Goal: Task Accomplishment & Management: Use online tool/utility

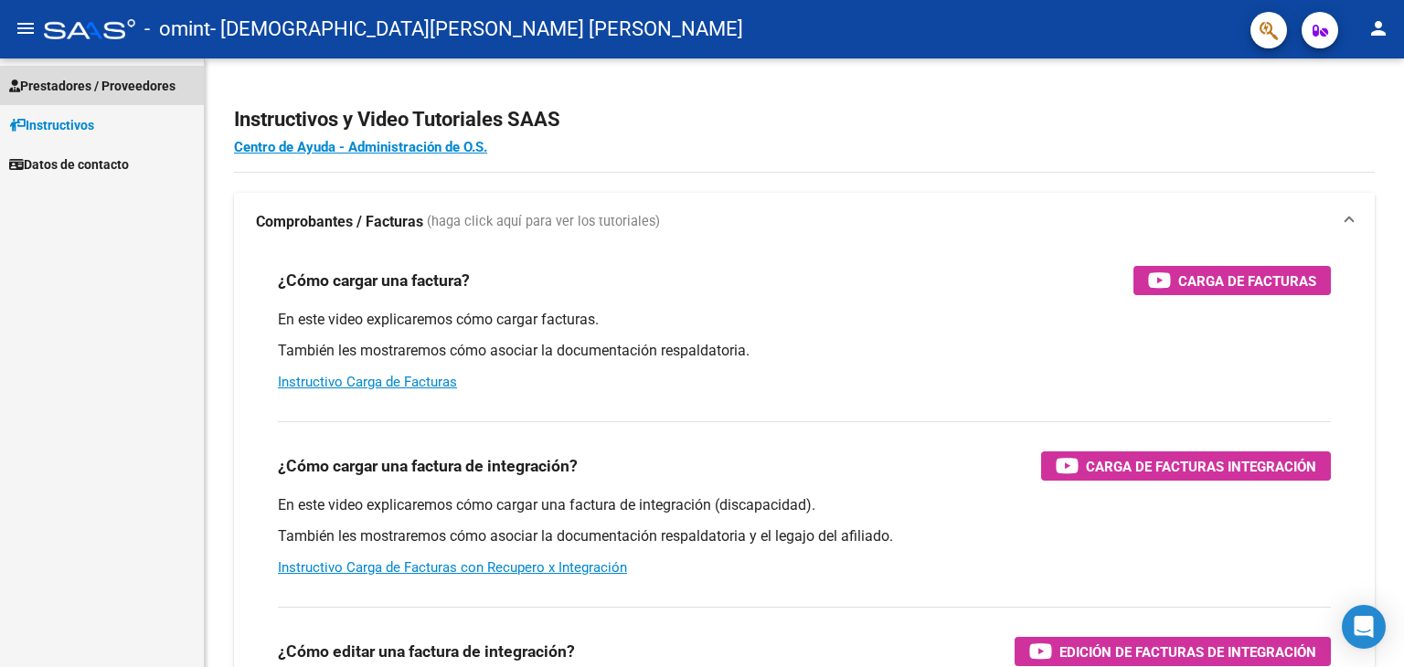
click at [165, 81] on span "Prestadores / Proveedores" at bounding box center [92, 86] width 166 height 20
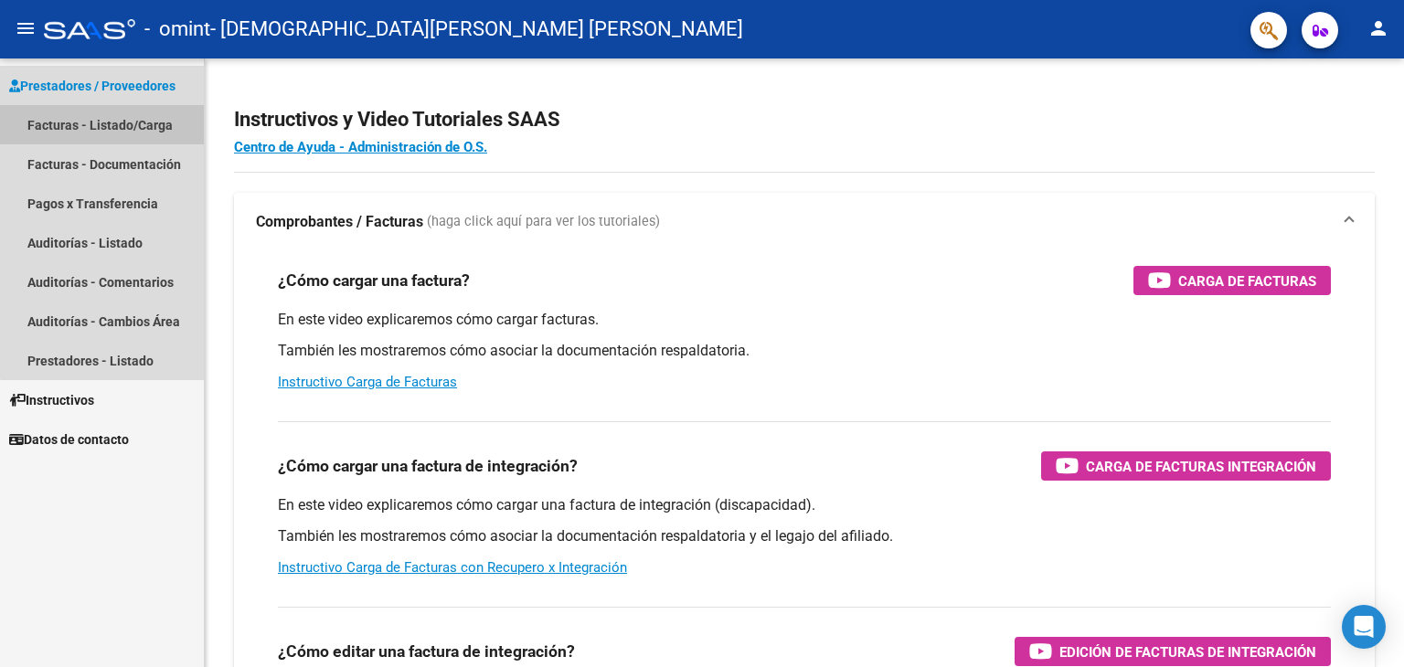
click at [153, 121] on link "Facturas - Listado/Carga" at bounding box center [102, 124] width 204 height 39
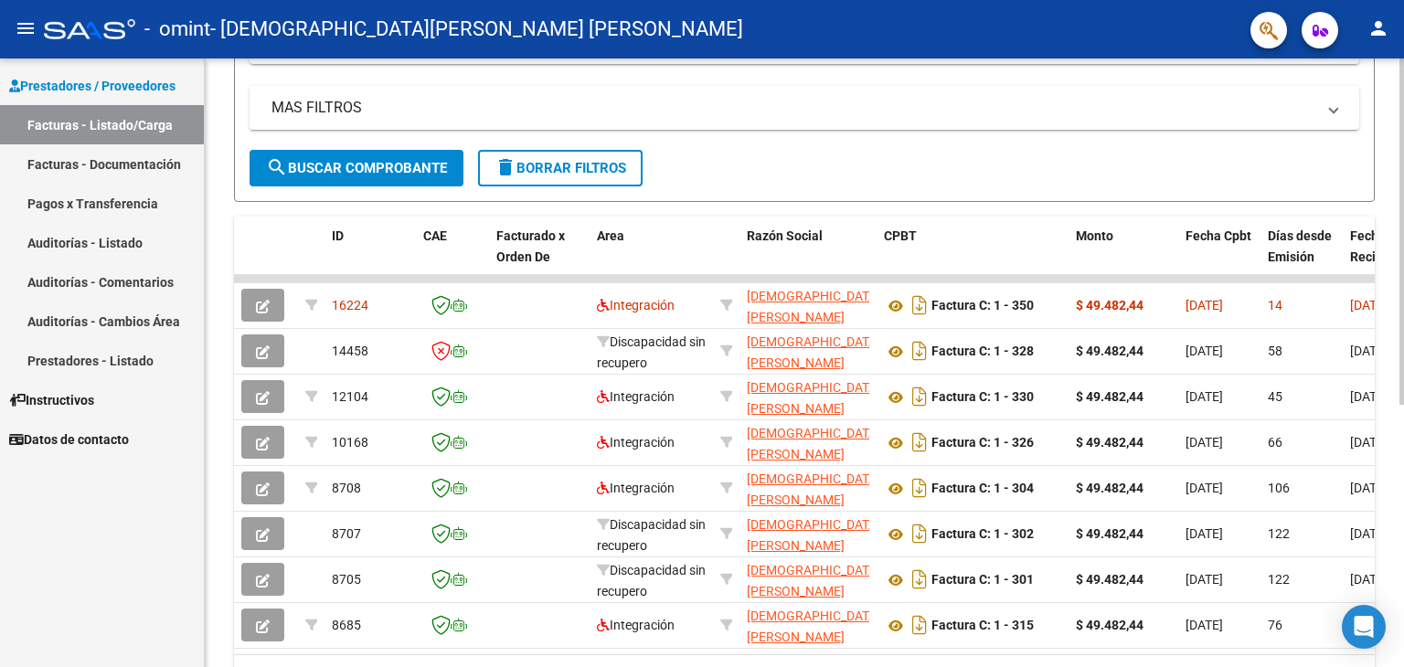
scroll to position [461, 0]
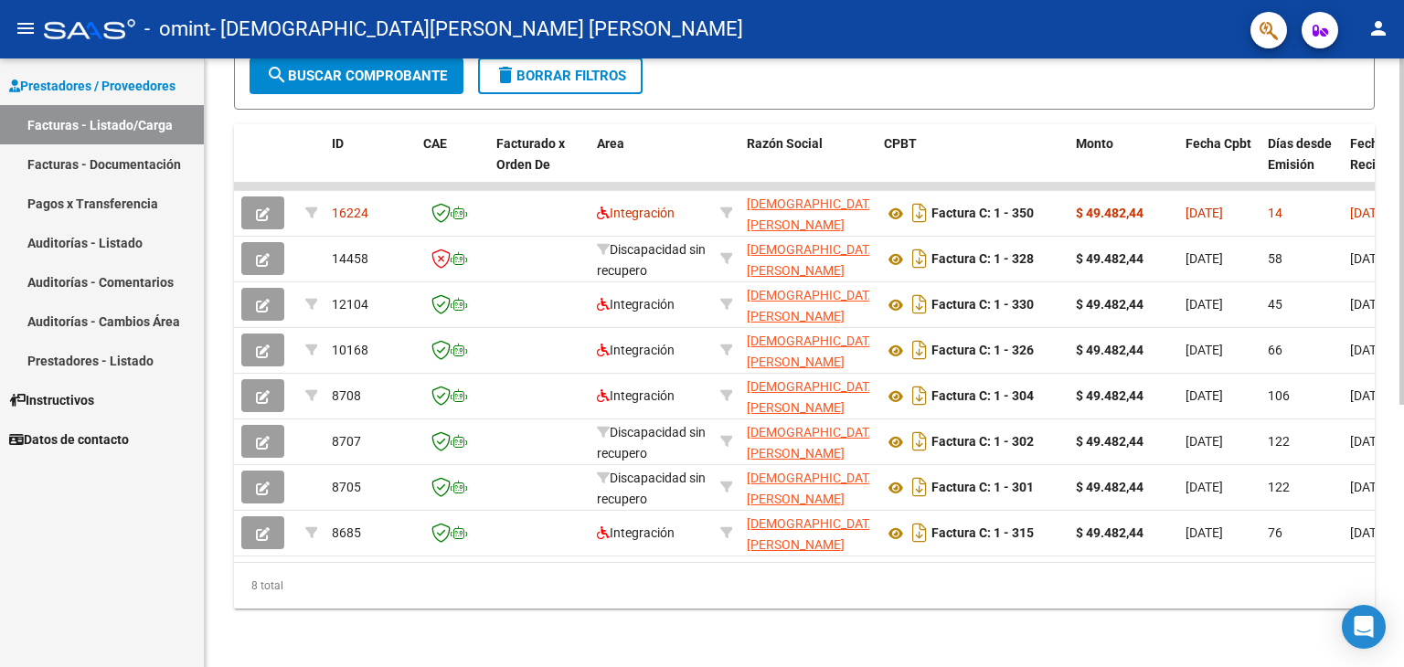
click at [1397, 431] on div "Video tutorial PRESTADORES -> Listado de CPBTs Emitidos por Prestadores / Prove…" at bounding box center [807, 138] width 1204 height 1057
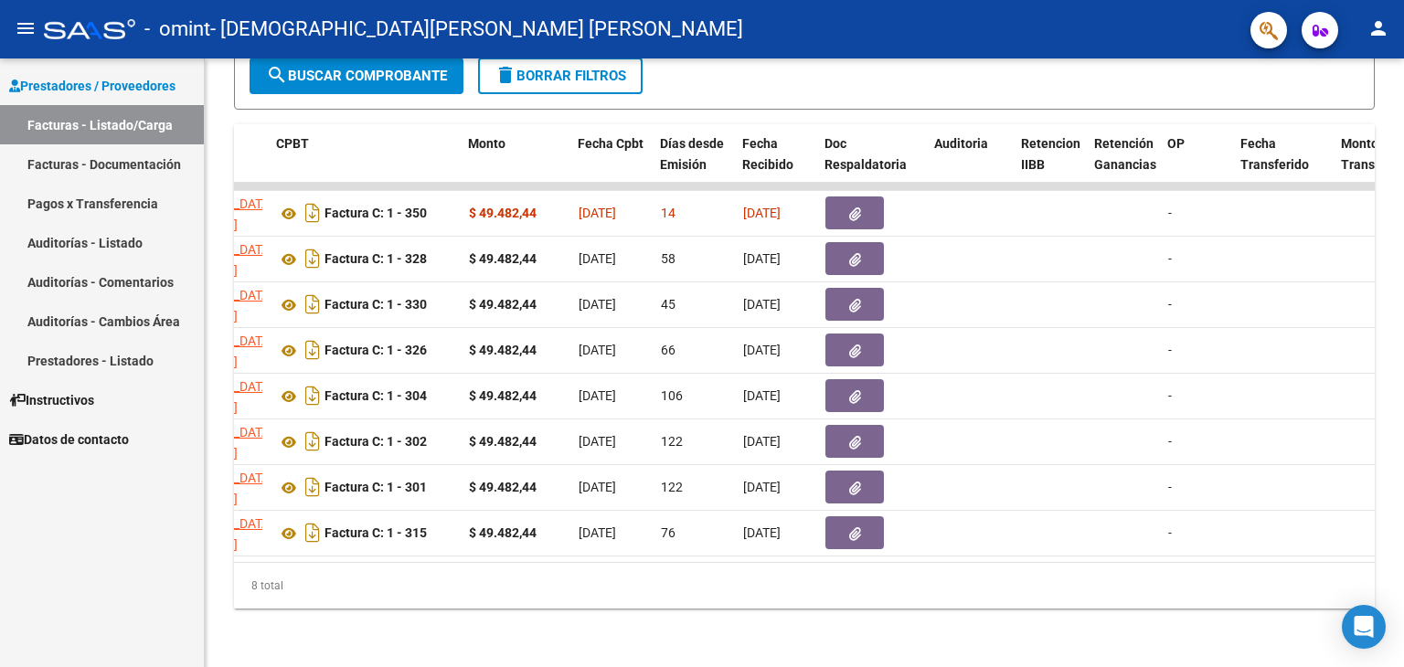
scroll to position [0, 607]
click at [1393, 33] on button "person" at bounding box center [1378, 29] width 37 height 37
click at [1334, 123] on button "exit_to_app Salir" at bounding box center [1341, 121] width 112 height 44
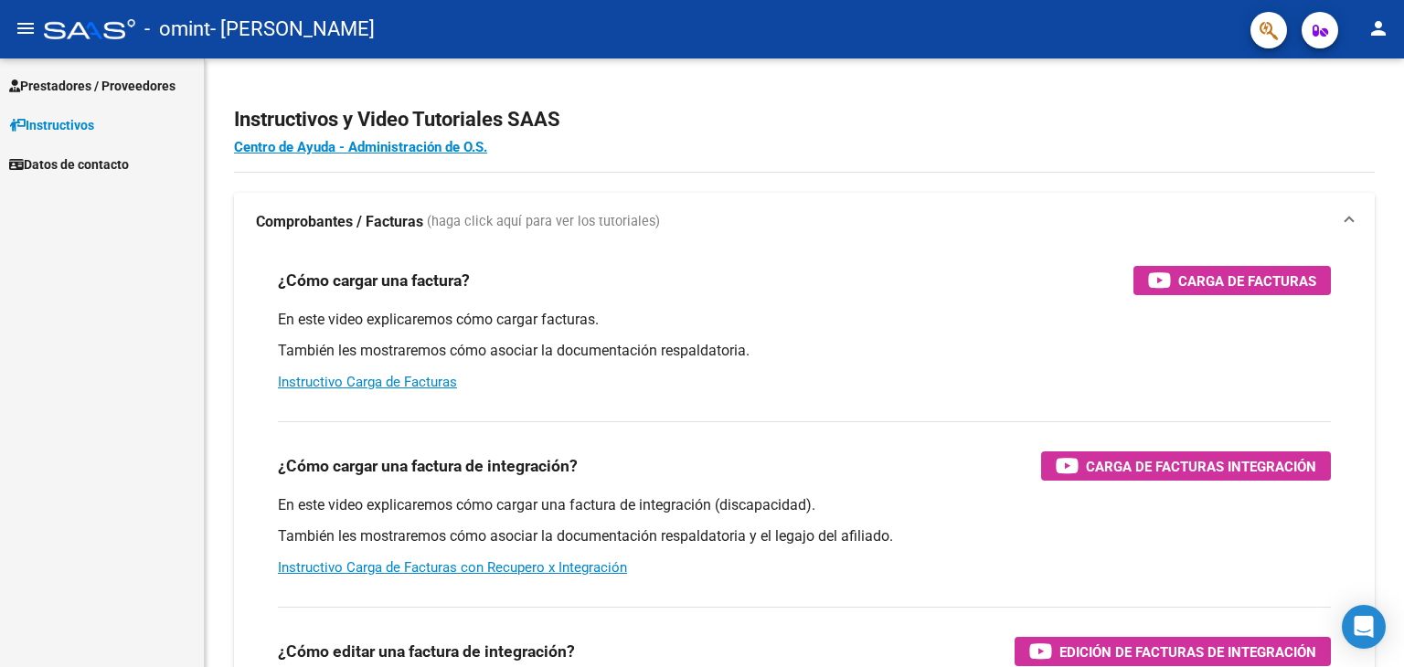
click at [145, 87] on span "Prestadores / Proveedores" at bounding box center [92, 86] width 166 height 20
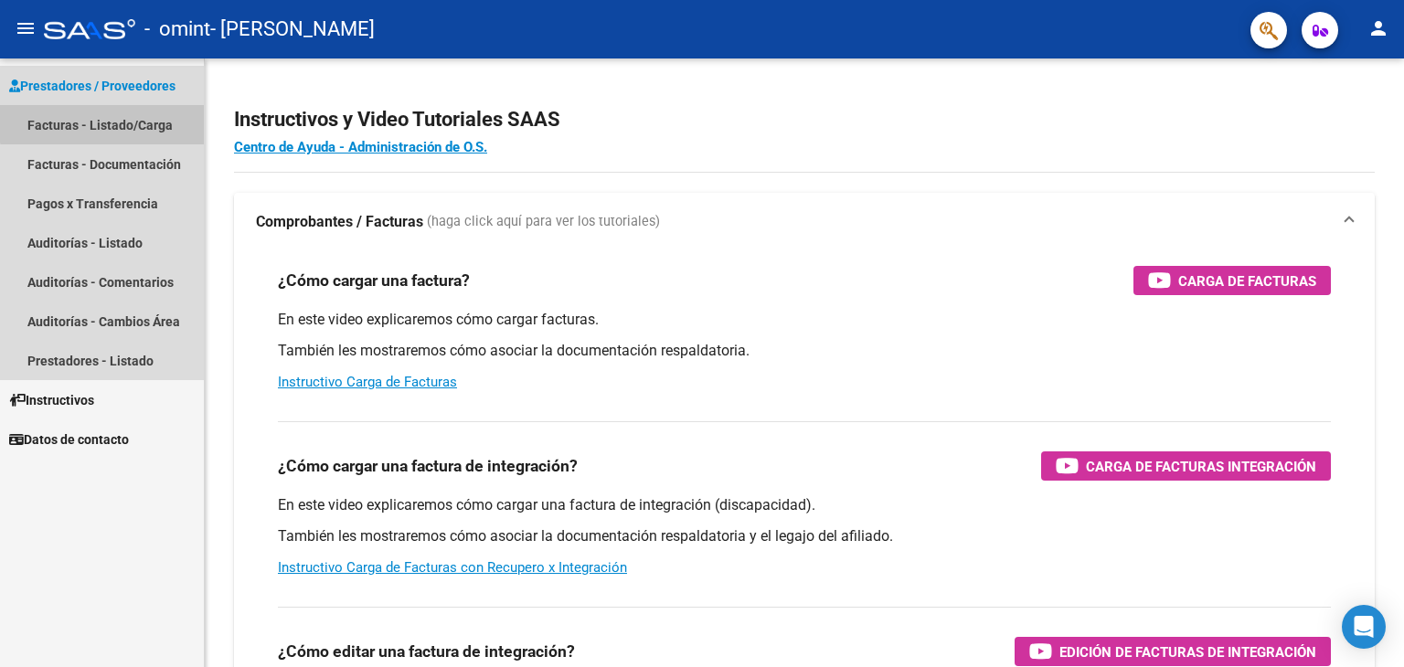
click at [128, 122] on link "Facturas - Listado/Carga" at bounding box center [102, 124] width 204 height 39
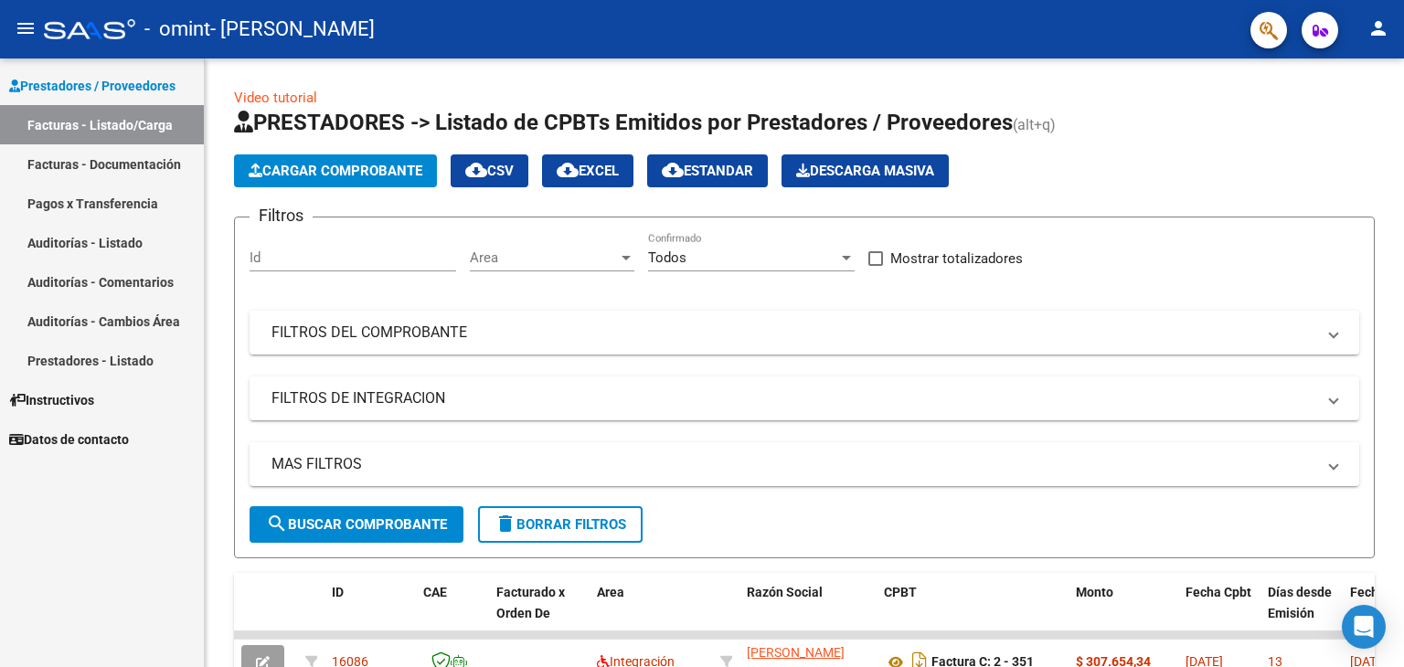
click at [128, 122] on link "Facturas - Listado/Carga" at bounding box center [102, 124] width 204 height 39
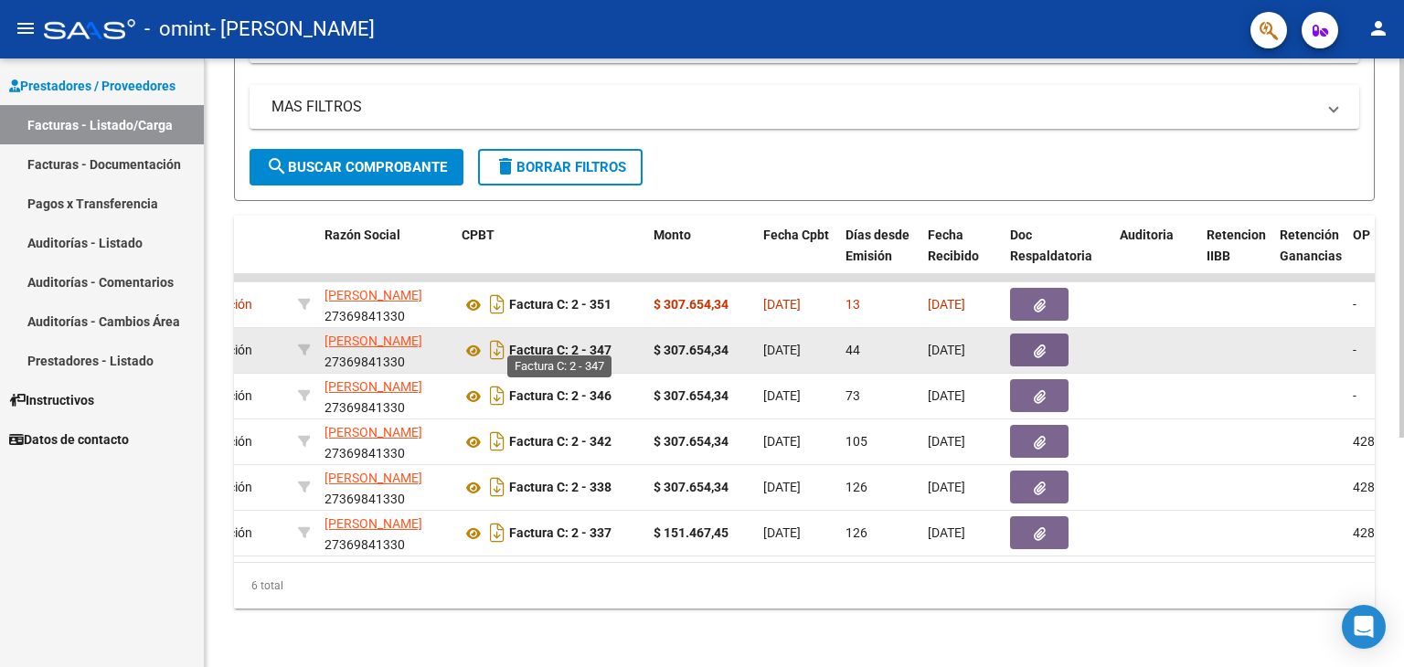
scroll to position [274, 0]
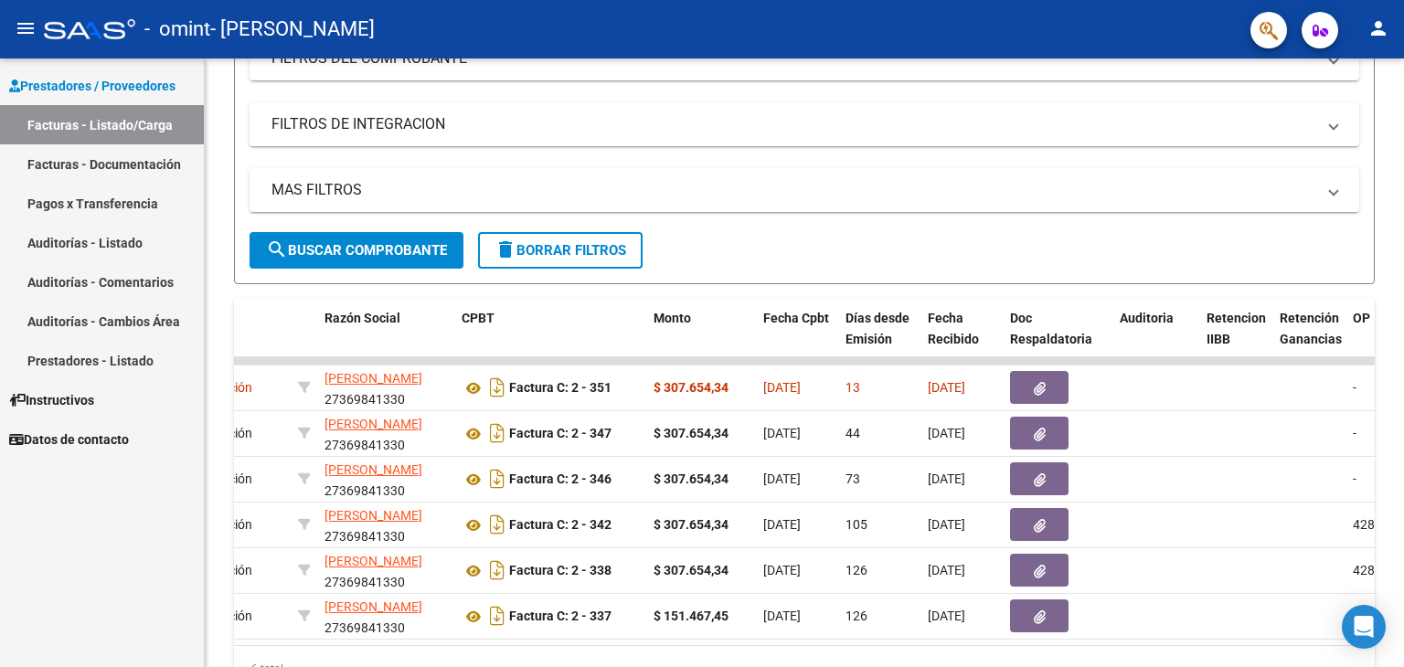
click at [1376, 21] on mat-icon "person" at bounding box center [1378, 28] width 22 height 22
click at [1342, 112] on button "exit_to_app Salir" at bounding box center [1341, 121] width 112 height 44
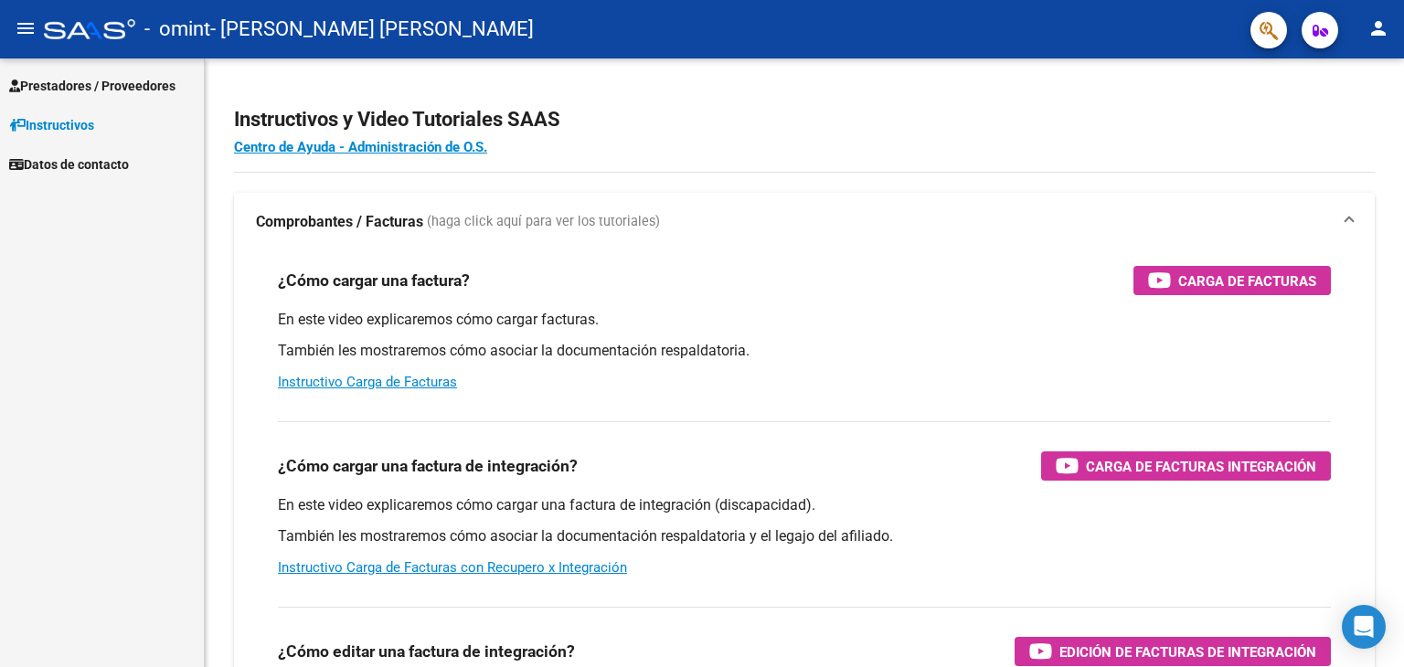
click at [138, 92] on span "Prestadores / Proveedores" at bounding box center [92, 86] width 166 height 20
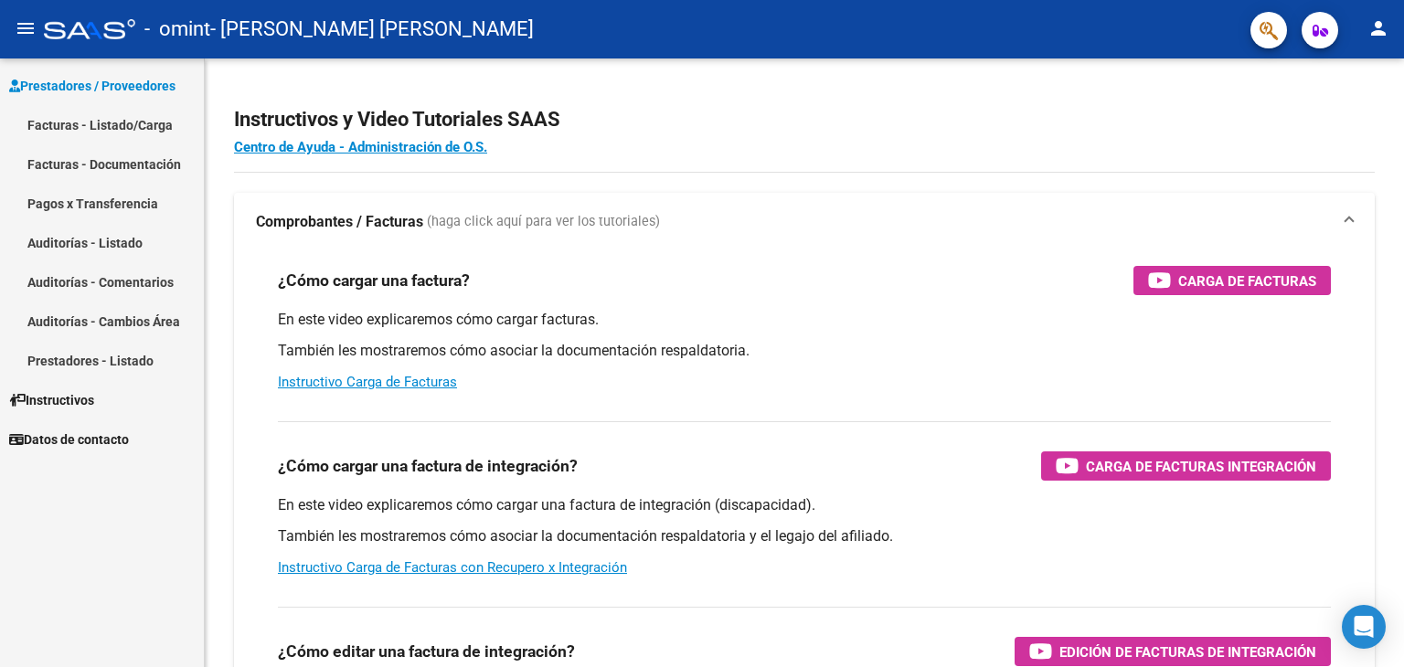
click at [111, 125] on link "Facturas - Listado/Carga" at bounding box center [102, 124] width 204 height 39
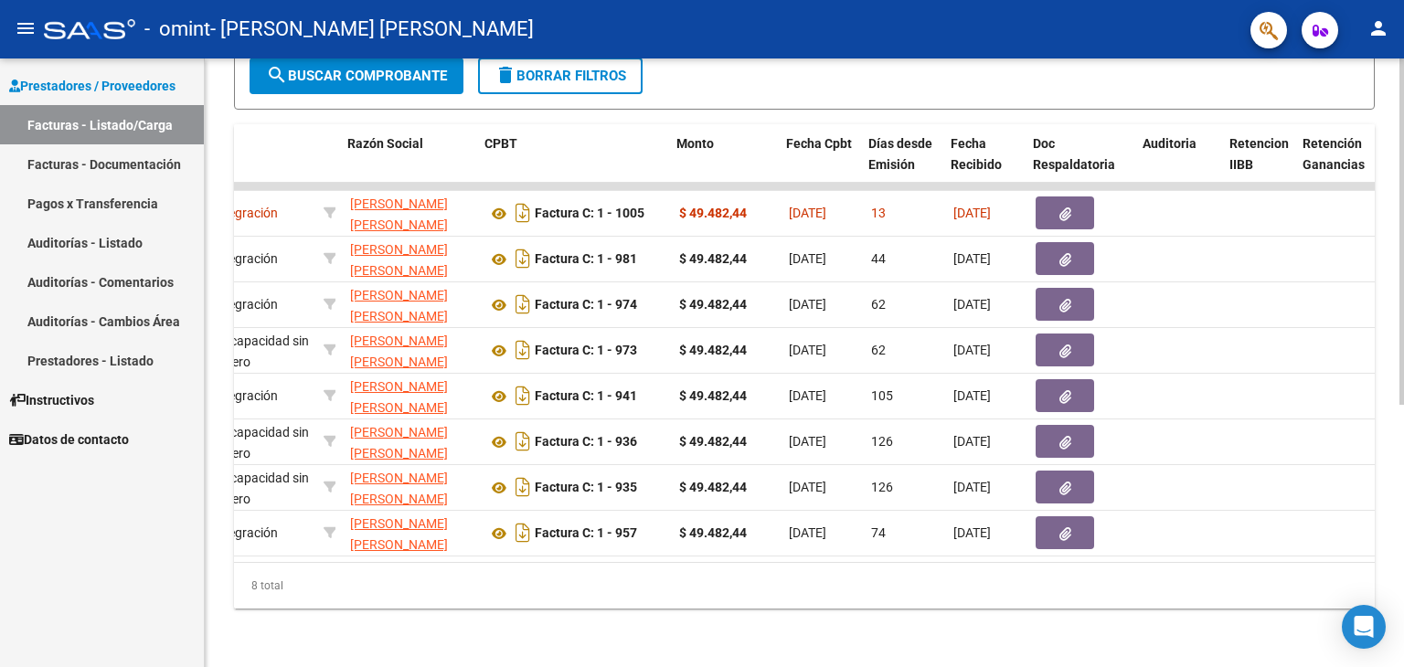
scroll to position [0, 391]
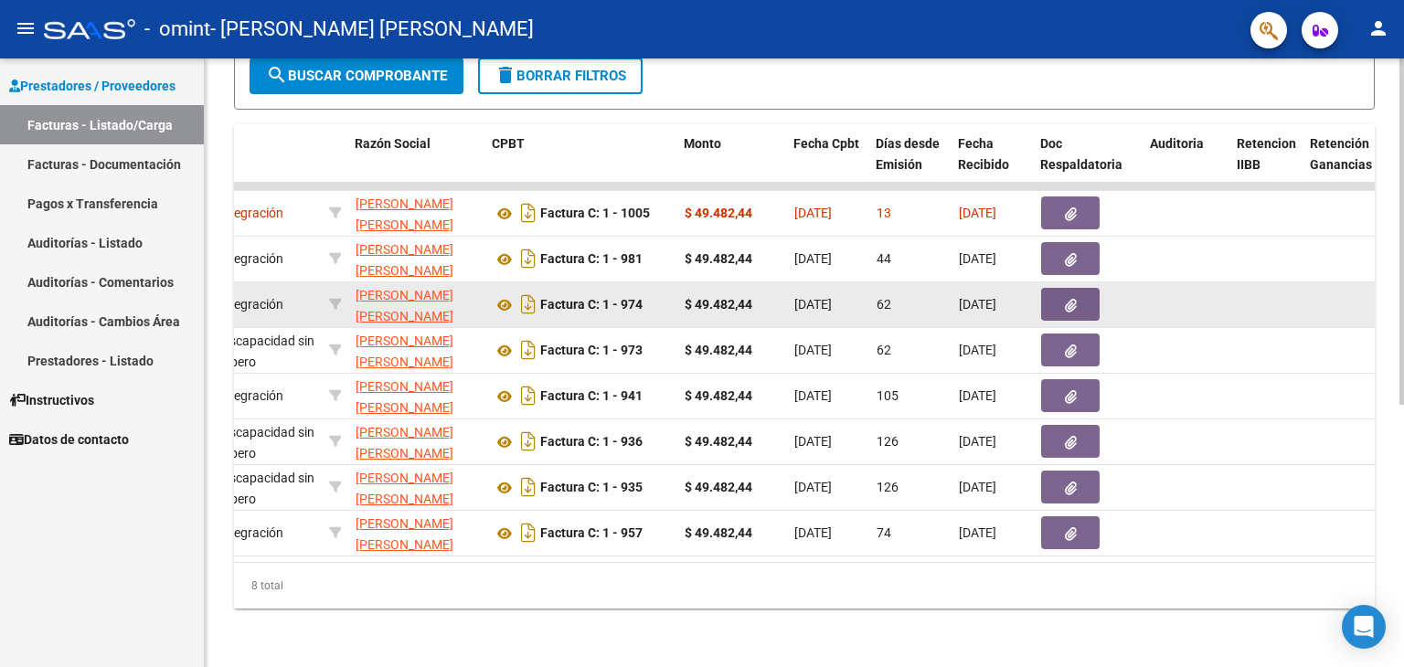
click at [1159, 285] on datatable-body-cell at bounding box center [1186, 304] width 87 height 45
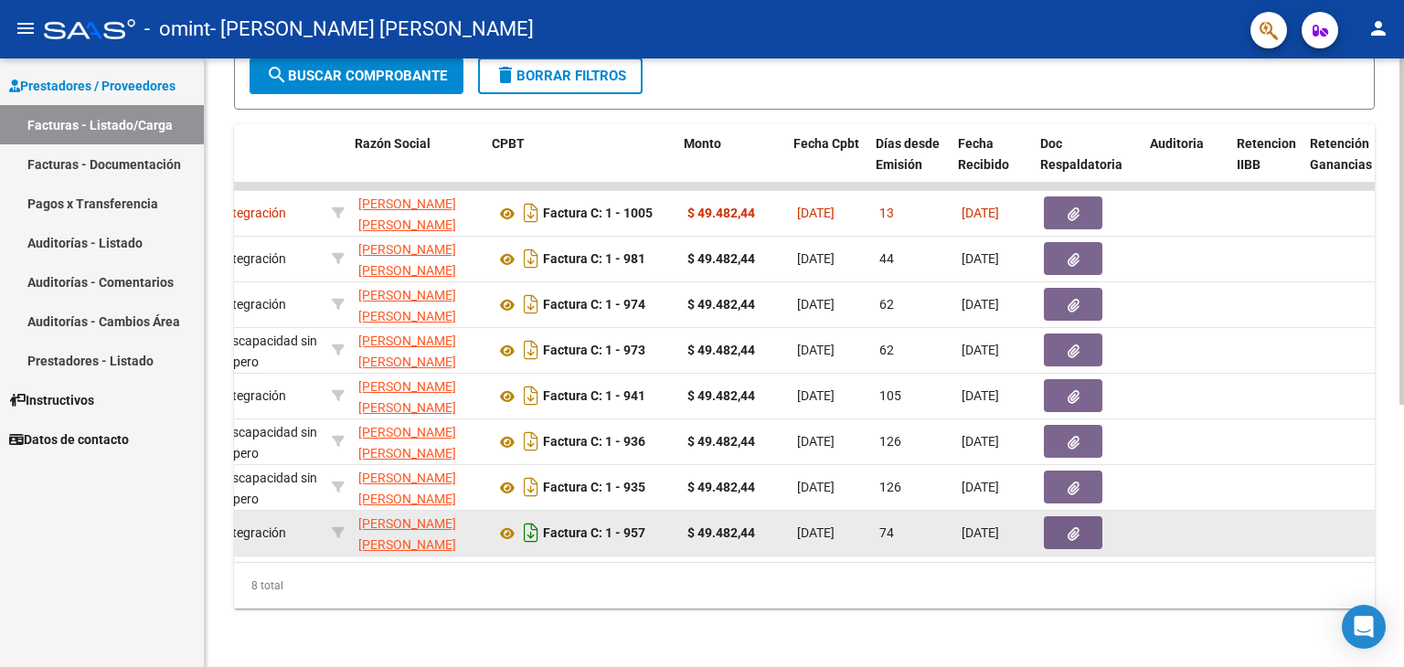
scroll to position [0, 379]
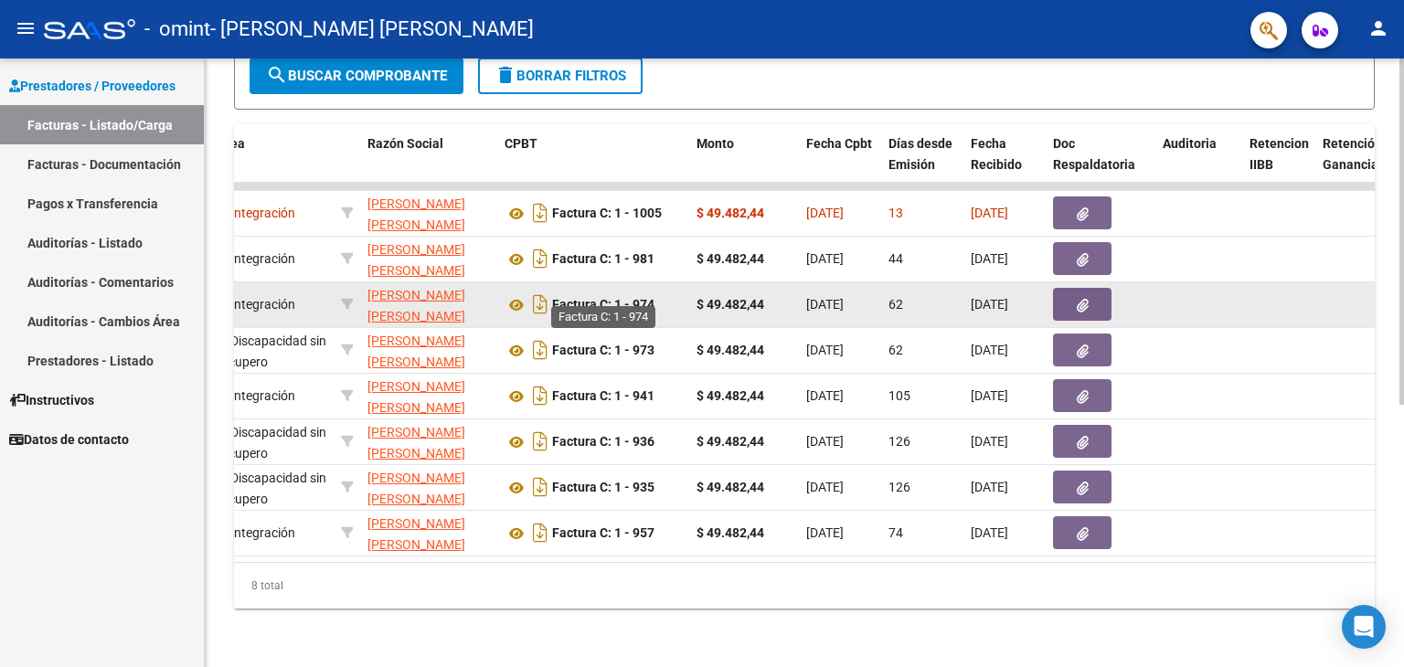
click at [653, 290] on div "Factura C: 1 - 974" at bounding box center [593, 304] width 177 height 29
click at [652, 298] on strong "Factura C: 1 - 974" at bounding box center [603, 305] width 102 height 15
drag, startPoint x: 655, startPoint y: 290, endPoint x: 556, endPoint y: 281, distance: 100.0
click at [556, 290] on div "Factura C: 1 - 974" at bounding box center [593, 304] width 177 height 29
copy strong "Factura C: 1 - 974"
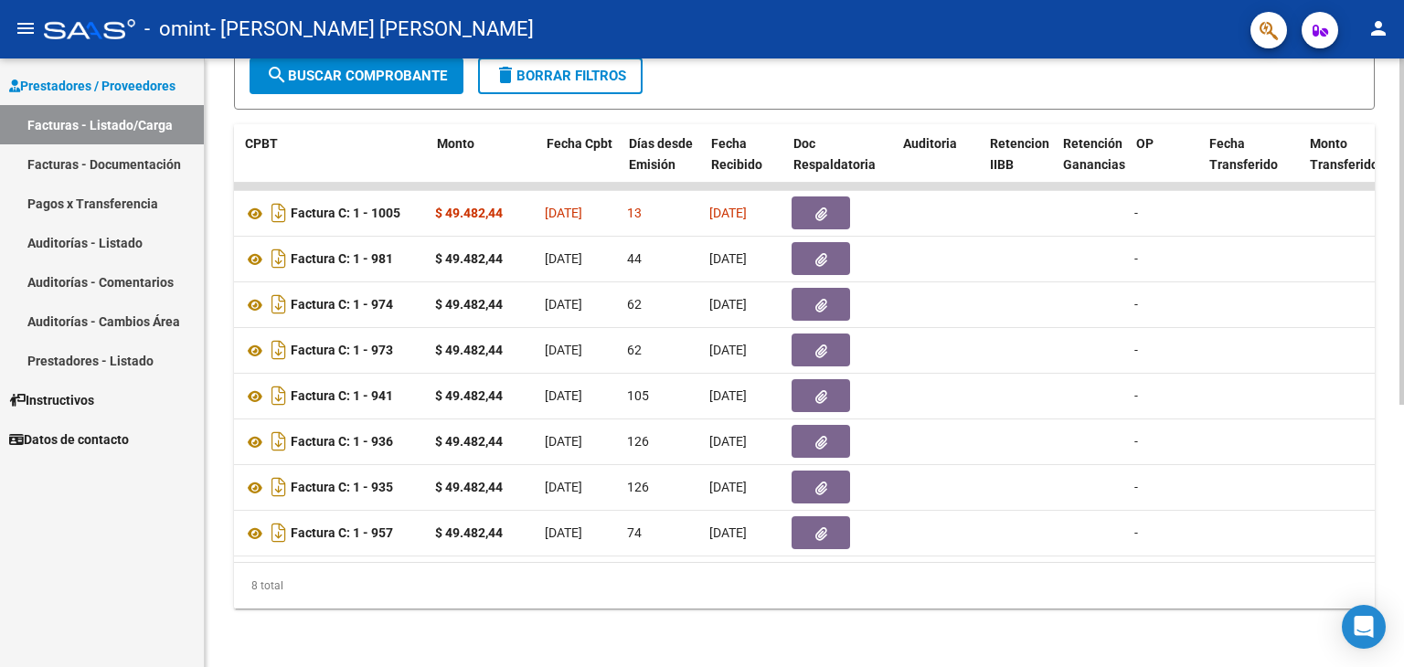
scroll to position [0, 639]
click at [1374, 27] on mat-icon "person" at bounding box center [1378, 28] width 22 height 22
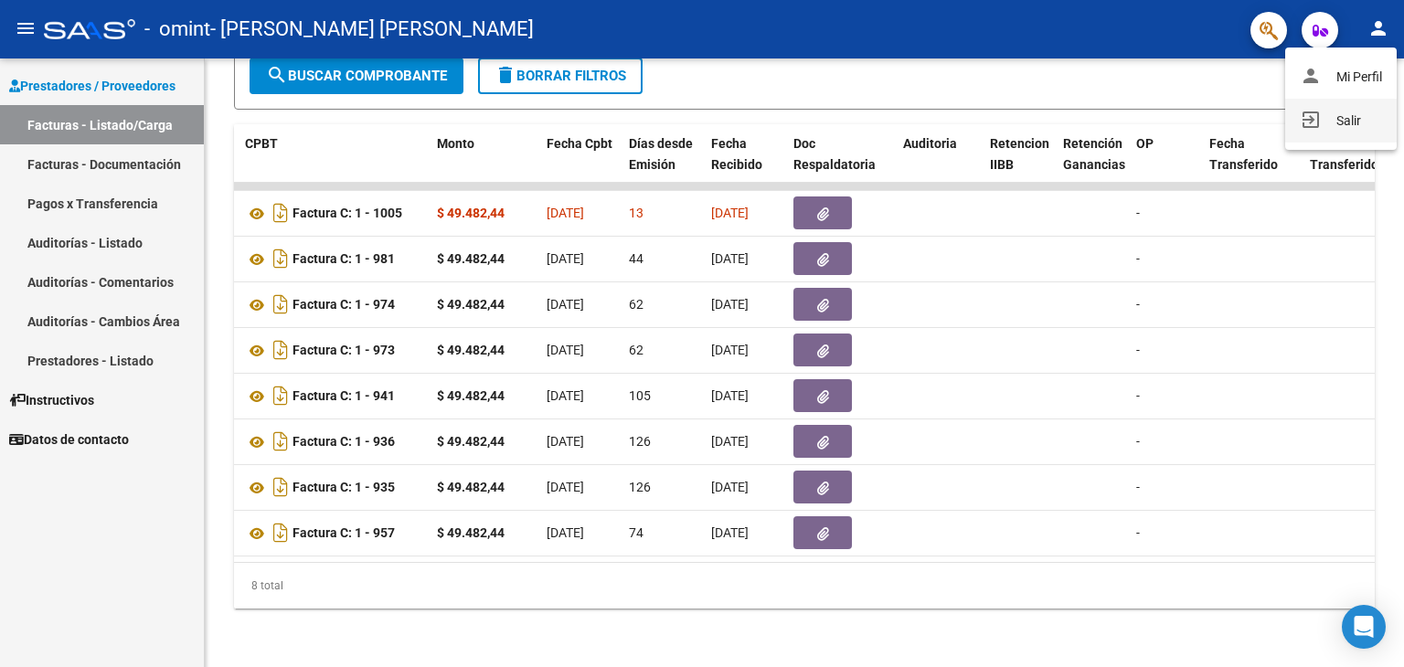
click at [1375, 113] on button "exit_to_app Salir" at bounding box center [1341, 121] width 112 height 44
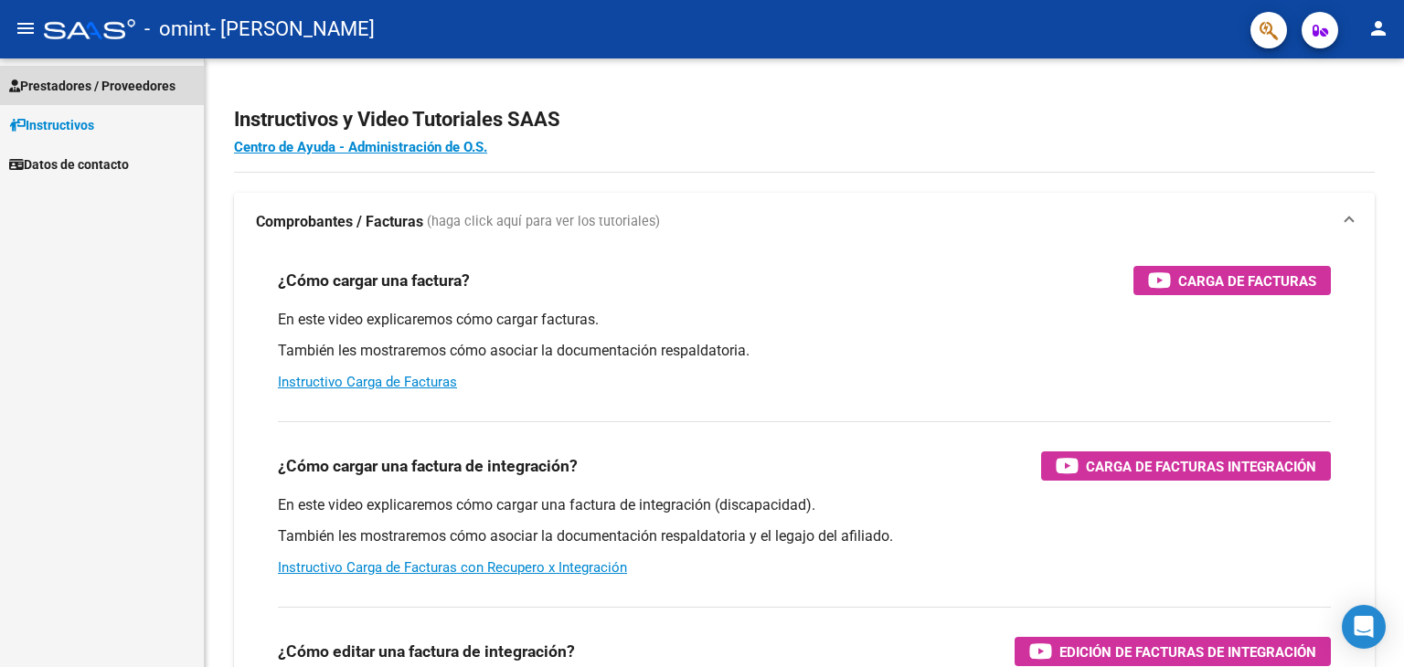
click at [115, 77] on span "Prestadores / Proveedores" at bounding box center [92, 86] width 166 height 20
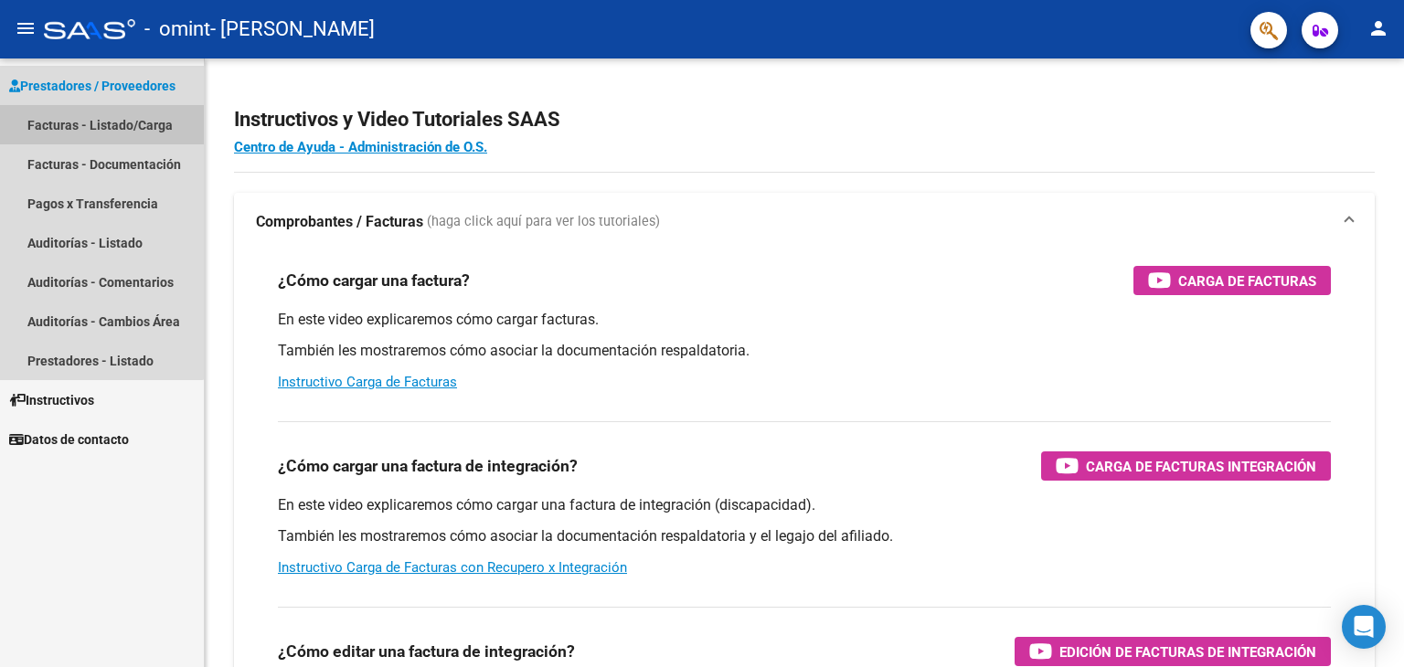
click at [99, 133] on link "Facturas - Listado/Carga" at bounding box center [102, 124] width 204 height 39
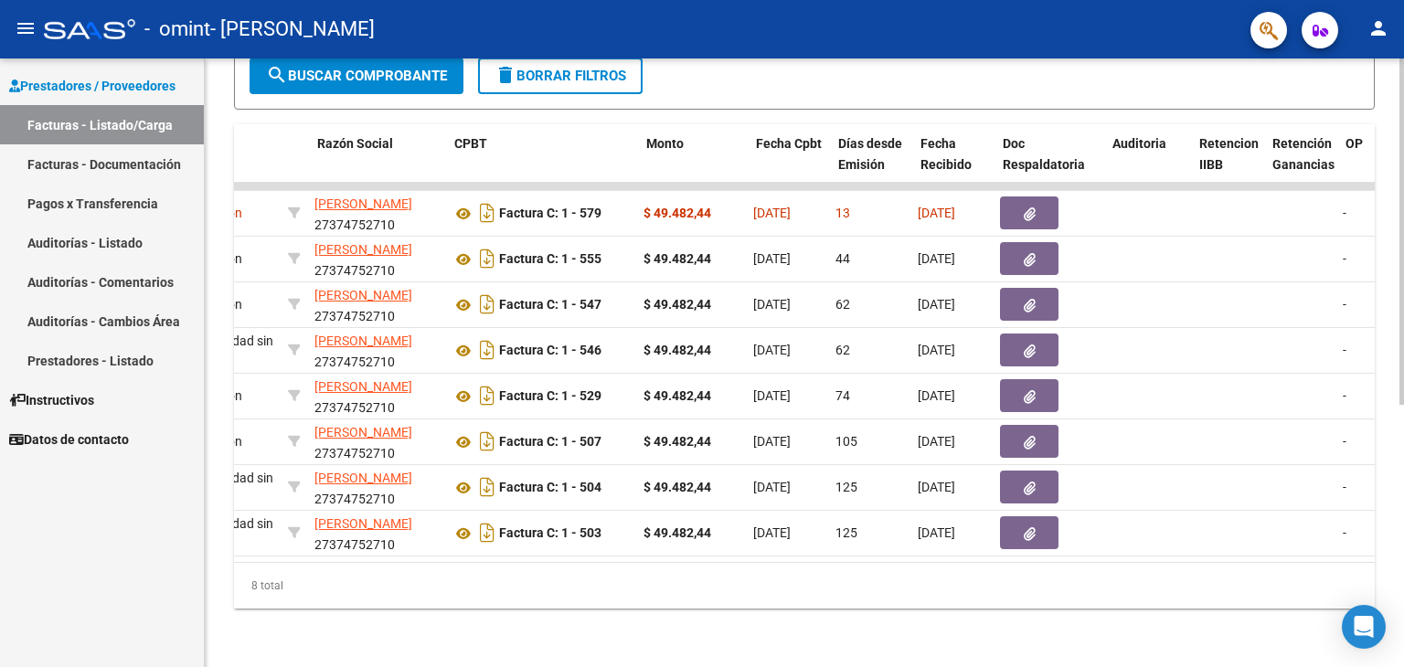
scroll to position [0, 430]
drag, startPoint x: 595, startPoint y: 565, endPoint x: 603, endPoint y: 571, distance: 10.4
click at [597, 568] on div "8 total" at bounding box center [804, 586] width 1141 height 46
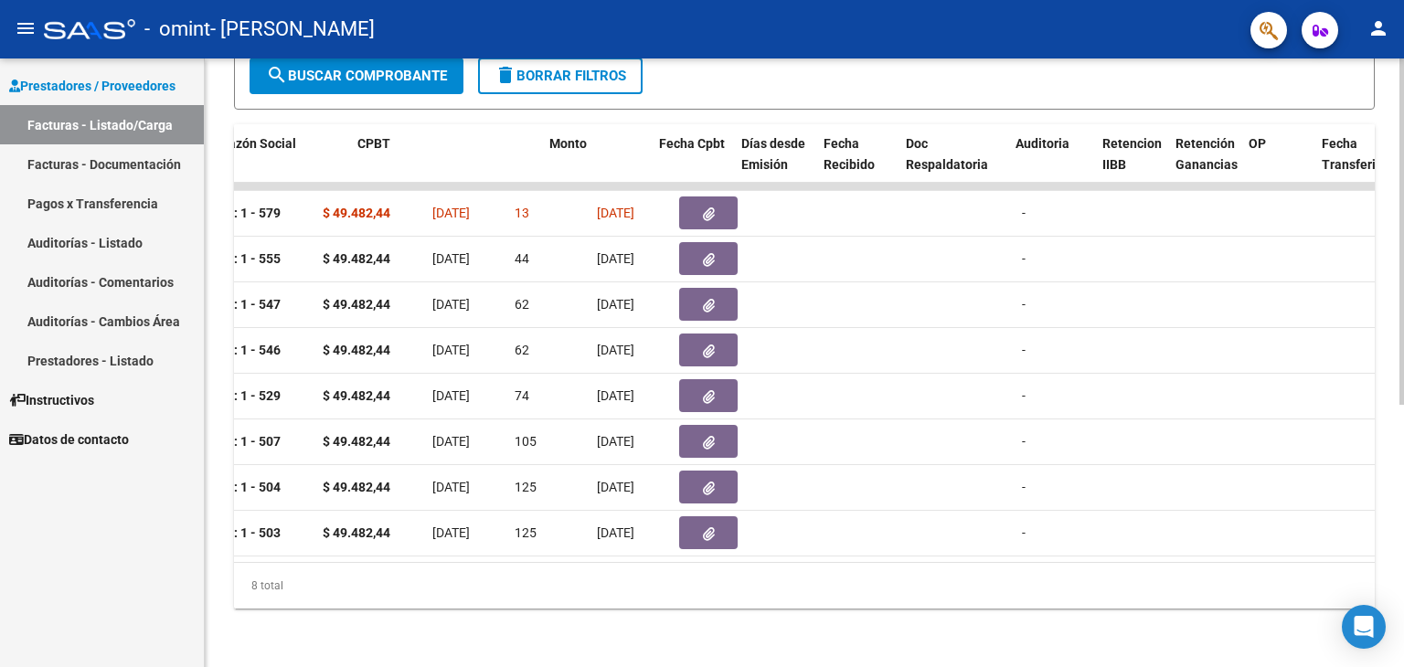
scroll to position [0, 504]
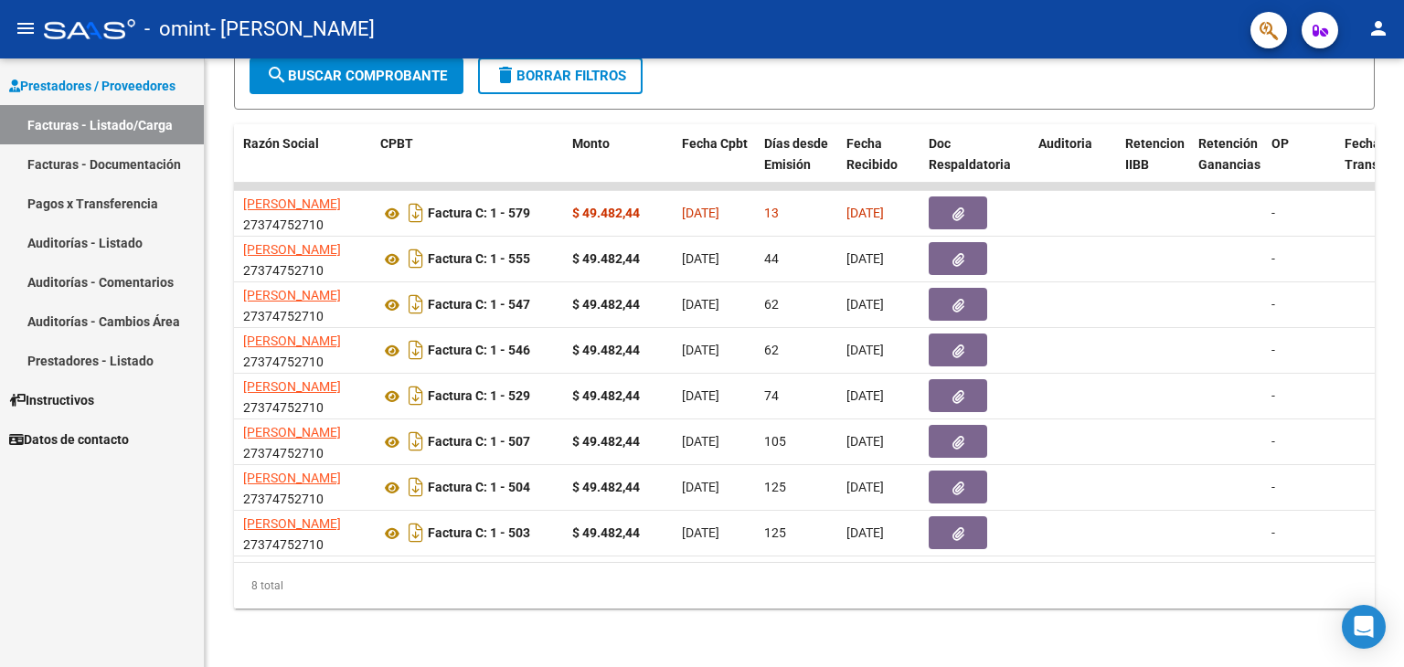
click at [1382, 32] on mat-icon "person" at bounding box center [1378, 28] width 22 height 22
click at [1354, 121] on button "exit_to_app Salir" at bounding box center [1341, 121] width 112 height 44
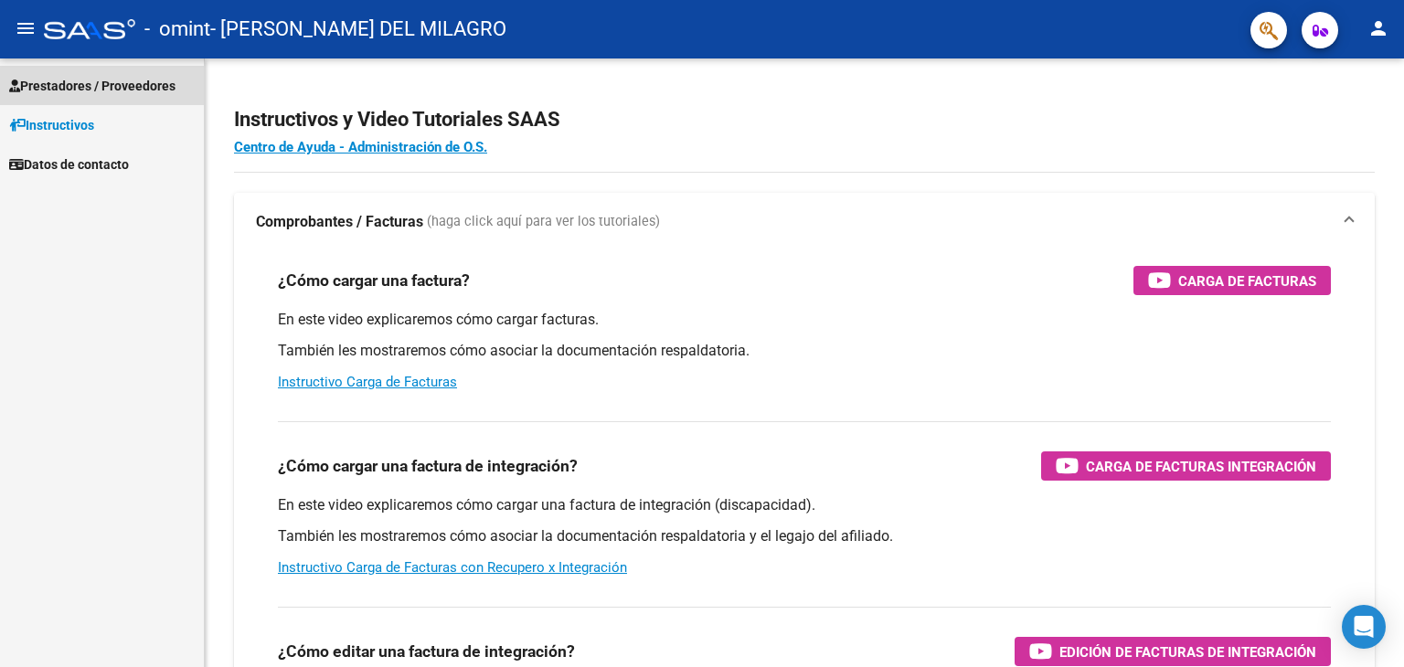
click at [110, 81] on span "Prestadores / Proveedores" at bounding box center [92, 86] width 166 height 20
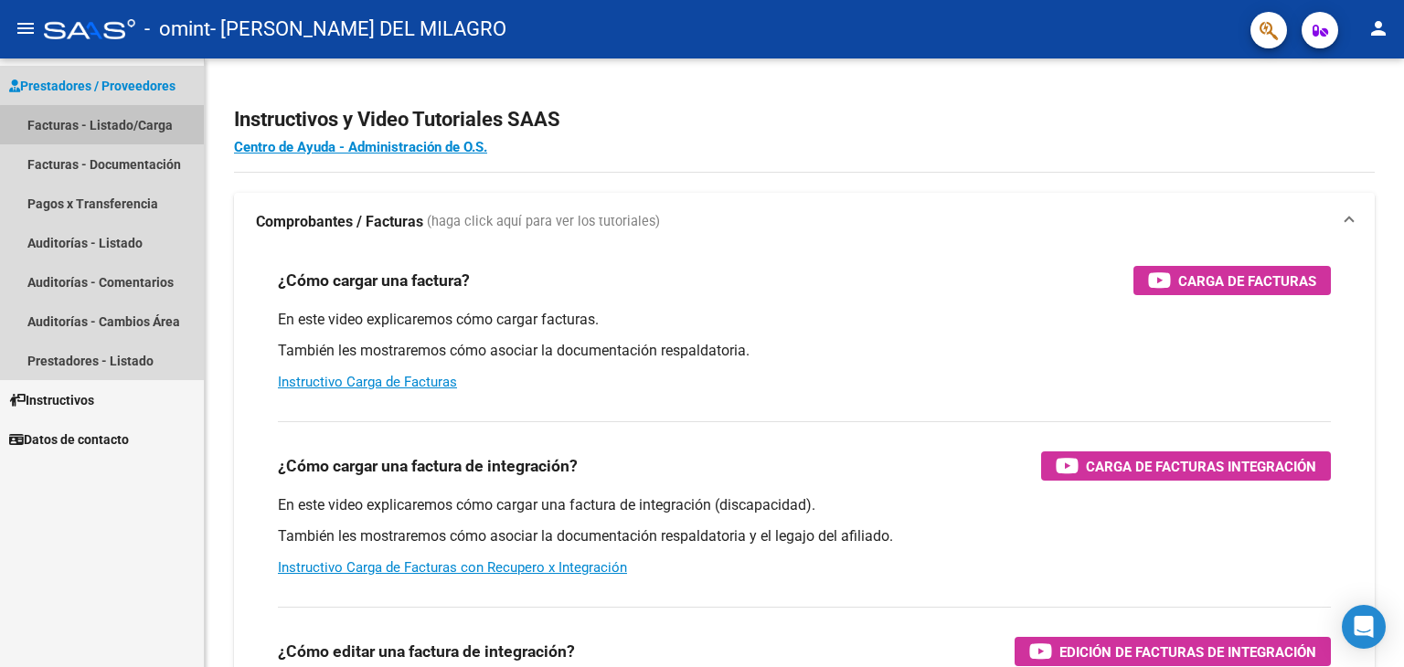
click at [108, 124] on link "Facturas - Listado/Carga" at bounding box center [102, 124] width 204 height 39
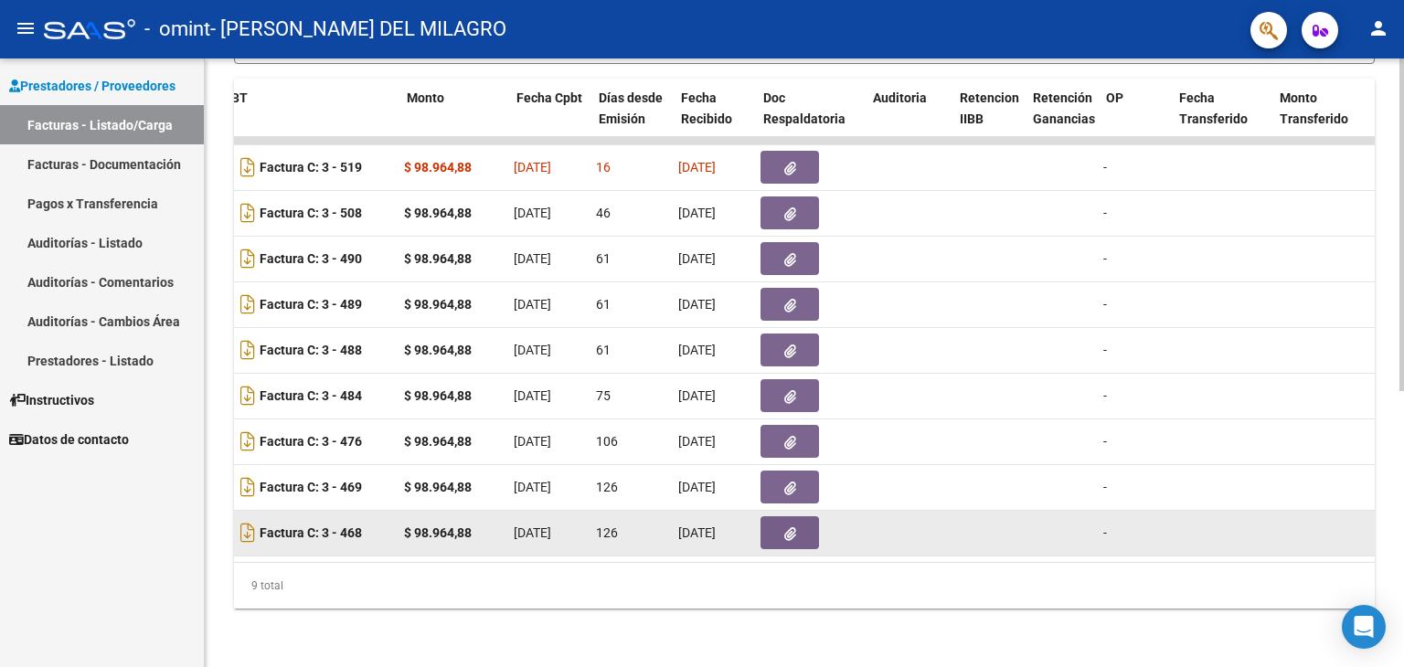
scroll to position [0, 669]
